Goal: Find specific page/section: Find specific page/section

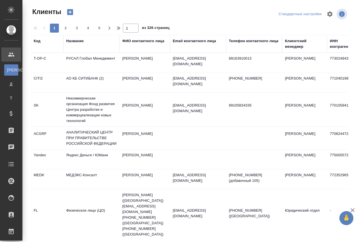
select select "RU"
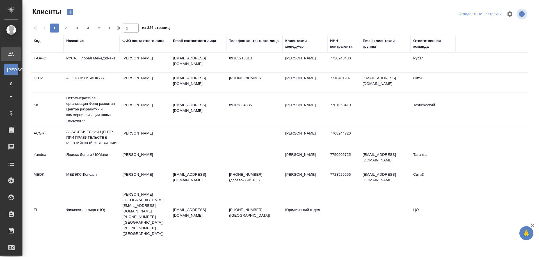
select select "RU"
